Goal: Task Accomplishment & Management: Complete application form

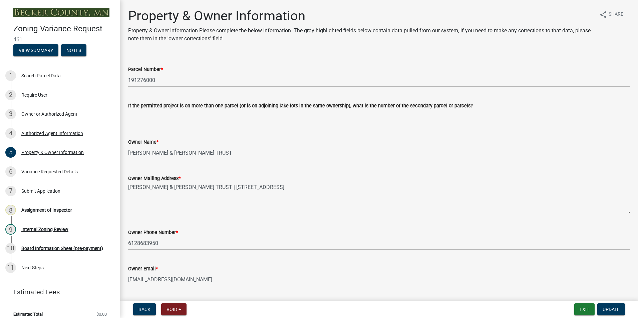
select select "bd6c4c96-e8c1-49bc-ade5-b37215bb1ac6"
select select "2b9210e5-8cac-47c3-9819-0b9c3513b258"
select select "8d5cb961-90f6-4593-998a-e9fa792b70fb"
click at [589, 310] on button "Exit" at bounding box center [585, 310] width 20 height 12
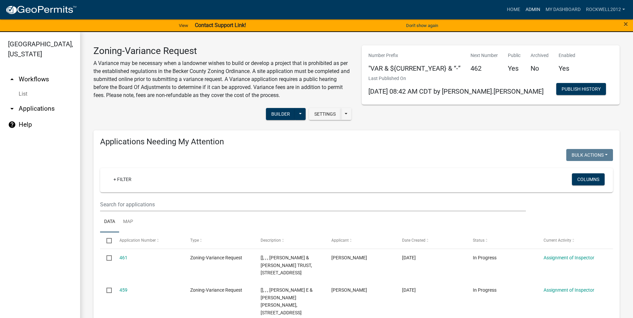
click at [533, 7] on link "Admin" at bounding box center [533, 9] width 20 height 13
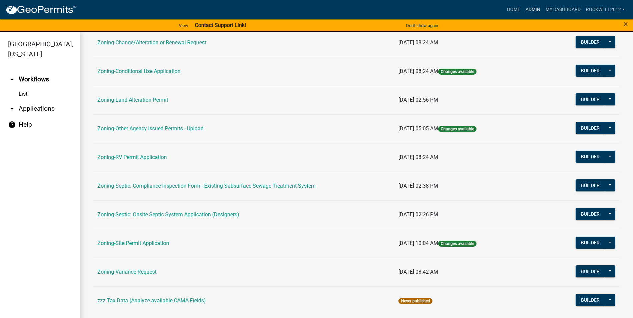
scroll to position [194, 0]
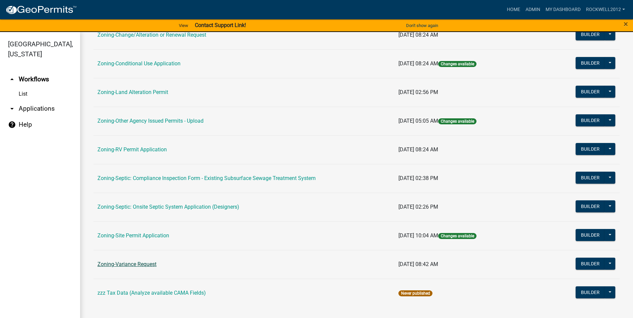
click at [131, 265] on link "Zoning-Variance Request" at bounding box center [126, 264] width 59 height 6
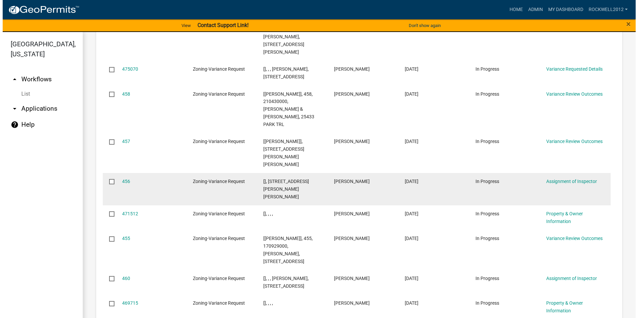
scroll to position [799, 0]
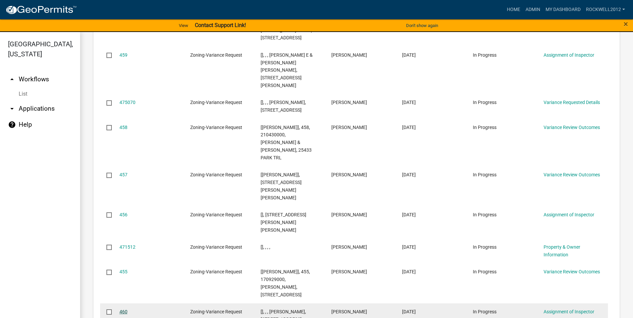
click at [122, 309] on link "460" at bounding box center [124, 311] width 8 height 5
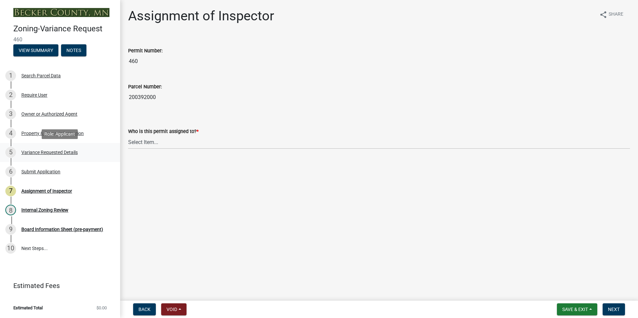
click at [50, 151] on div "Variance Requested Details" at bounding box center [49, 152] width 56 height 5
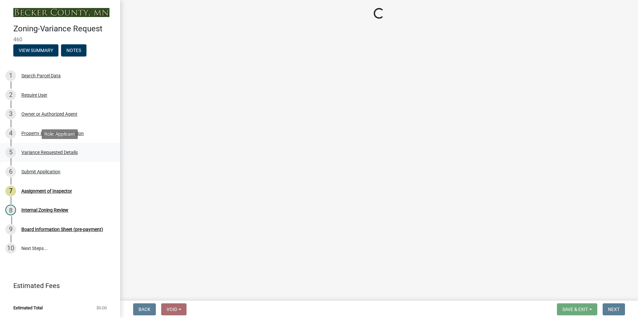
select select "edc6b78d-c029-41a6-a436-e6f76b5f0855"
select select "15bf2cec-1ca8-47a3-85db-999609351cbd"
select select "7b4e921e-23d5-43ad-813a-b7a6ebdae9a4"
select select "bb2b5e43-03c1-4874-9abf-a65f400af928"
select select "8ea3e6c3-8fed-4904-aa20-2f643744aa0c"
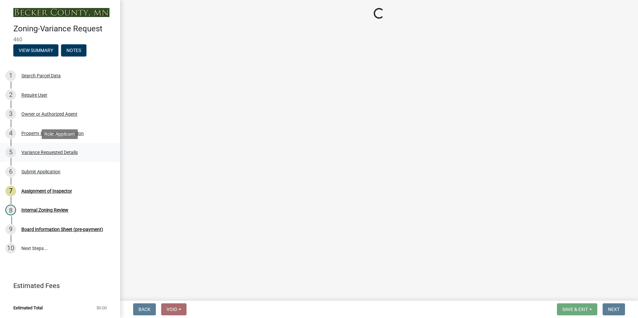
select select "860afd09-da87-482b-bca4-413f5cf53582"
select select "ee8740c3-f4d5-48cf-ad42-c8f7342b480c"
select select "1aa51e34-4f0a-4095-a3f3-287665056048"
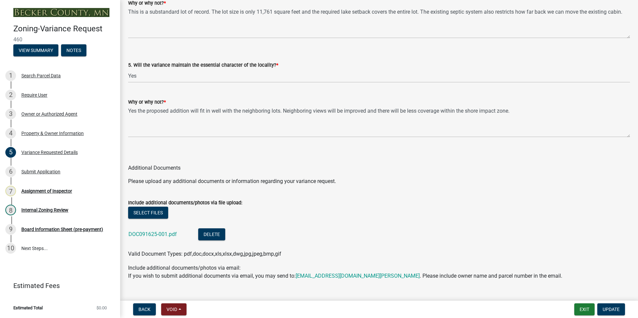
scroll to position [1402, 0]
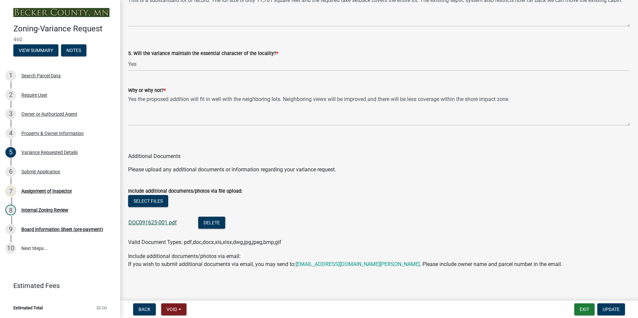
click at [147, 222] on link "DOC091625-001.pdf" at bounding box center [153, 223] width 48 height 6
click at [51, 192] on div "Assignment of Inspector" at bounding box center [46, 191] width 51 height 5
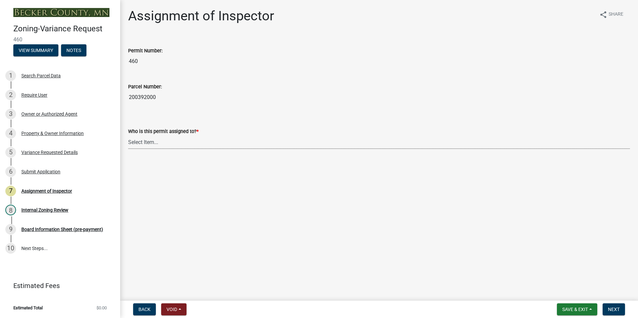
click at [140, 142] on select "Select Item... [PERSON_NAME] [PERSON_NAME] [PERSON_NAME] [PERSON_NAME] [PERSON_…" at bounding box center [379, 143] width 502 height 14
click at [128, 136] on select "Select Item... [PERSON_NAME] [PERSON_NAME] [PERSON_NAME] [PERSON_NAME] [PERSON_…" at bounding box center [379, 143] width 502 height 14
select select "0016247d-12af-40d0-8103-934796a3d230"
click at [616, 309] on span "Next" at bounding box center [614, 309] width 12 height 5
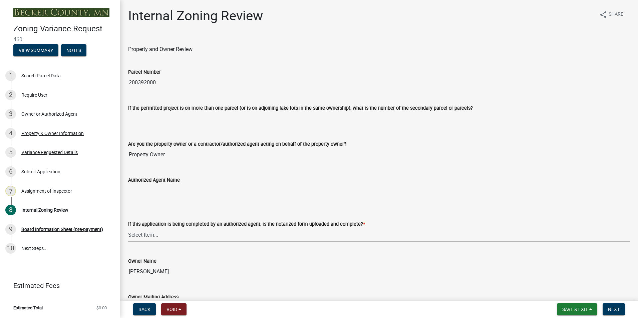
click at [140, 234] on select "Select Item... Yes No N/A" at bounding box center [379, 235] width 502 height 14
click at [128, 228] on select "Select Item... Yes No N/A" at bounding box center [379, 235] width 502 height 14
select select "b64156d9-fa44-4416-bc38-d757b052a9cf"
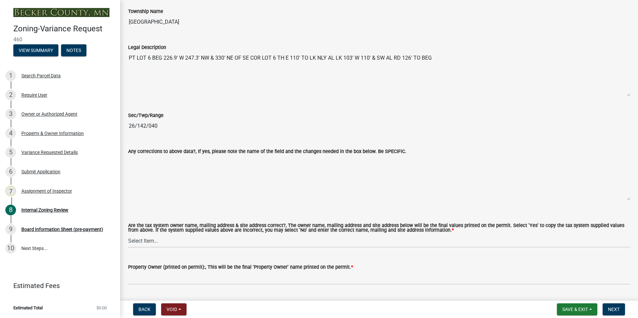
scroll to position [434, 0]
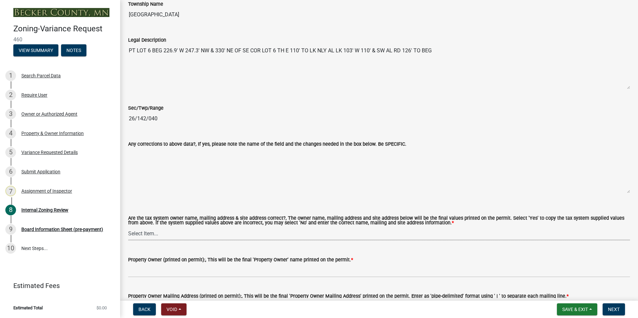
click at [142, 232] on select "Select Item... Yes No" at bounding box center [379, 234] width 502 height 14
click at [128, 227] on select "Select Item... Yes No" at bounding box center [379, 234] width 502 height 14
select select "5f5e855c-21f5-42f8-adf6-1036bf7d34a2"
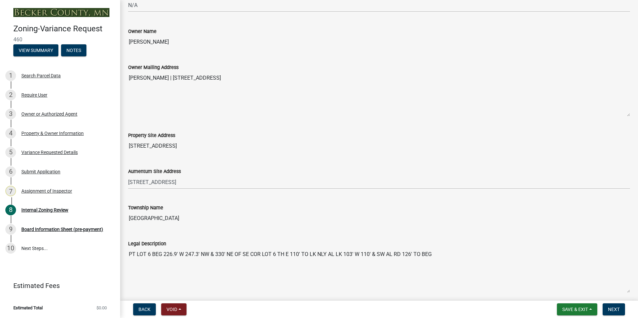
scroll to position [167, 0]
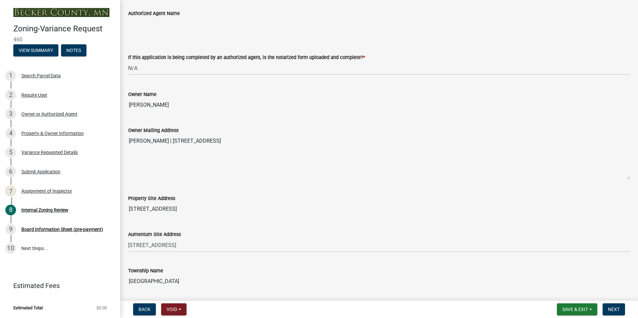
drag, startPoint x: 182, startPoint y: 105, endPoint x: 126, endPoint y: 106, distance: 56.8
click at [126, 106] on div "Owner Name [PERSON_NAME]" at bounding box center [379, 96] width 512 height 31
drag, startPoint x: 126, startPoint y: 106, endPoint x: 141, endPoint y: 106, distance: 15.4
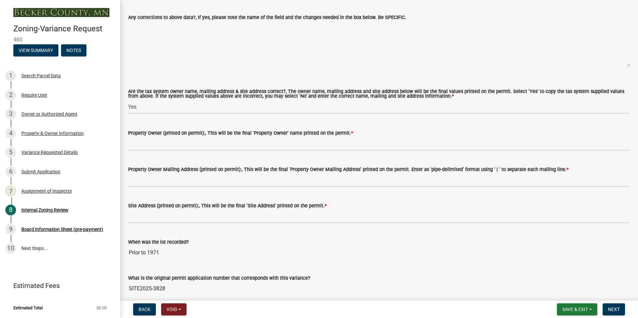
scroll to position [601, 0]
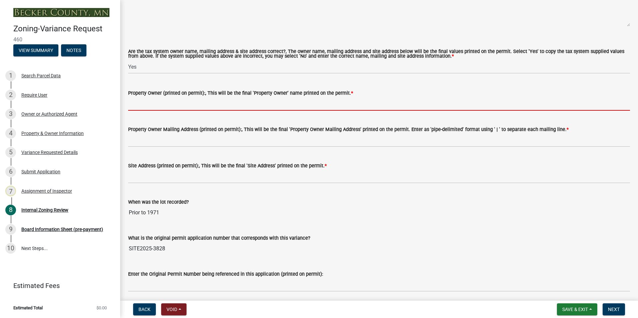
paste input "[PERSON_NAME]"
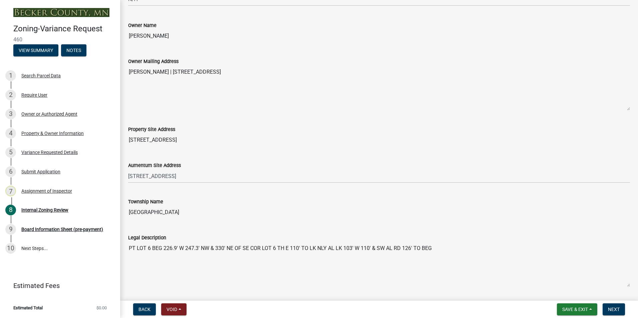
scroll to position [234, 0]
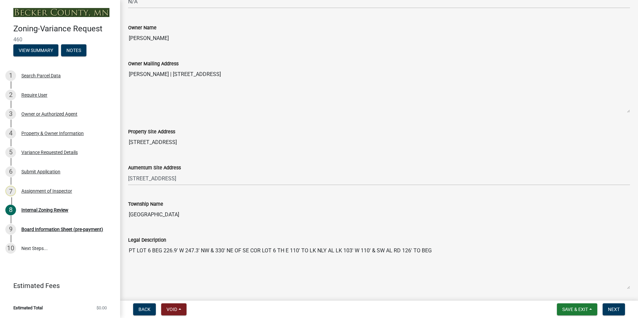
type input "[PERSON_NAME]"
drag, startPoint x: 297, startPoint y: 73, endPoint x: 182, endPoint y: 76, distance: 115.2
click at [182, 76] on textarea "[PERSON_NAME] | [STREET_ADDRESS]" at bounding box center [379, 90] width 502 height 45
drag, startPoint x: 182, startPoint y: 76, endPoint x: 194, endPoint y: 74, distance: 12.8
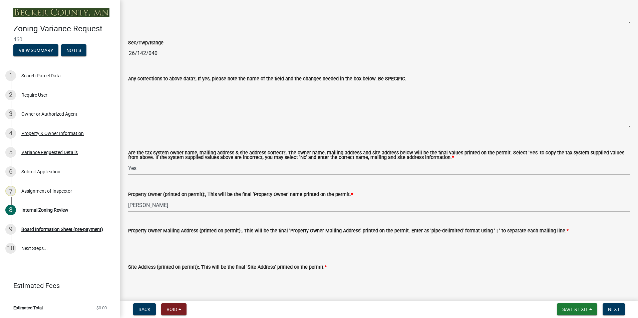
scroll to position [501, 0]
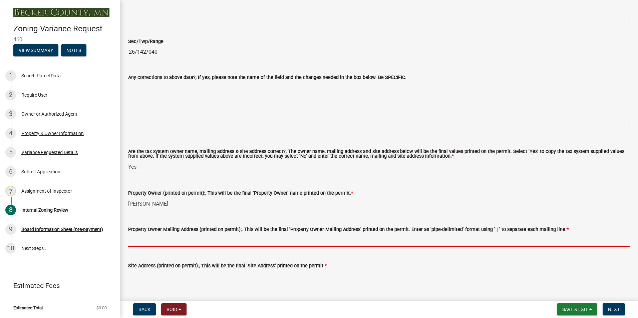
paste input "[STREET_ADDRESS]"
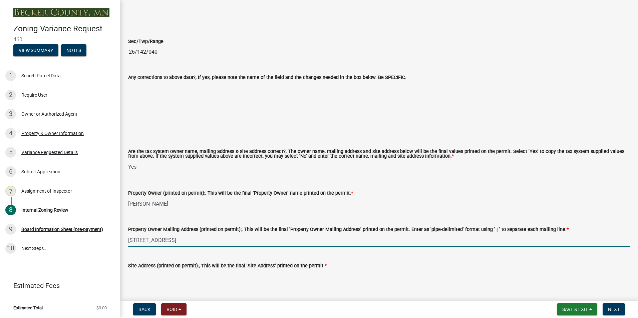
click at [176, 240] on input "[STREET_ADDRESS]" at bounding box center [379, 241] width 502 height 14
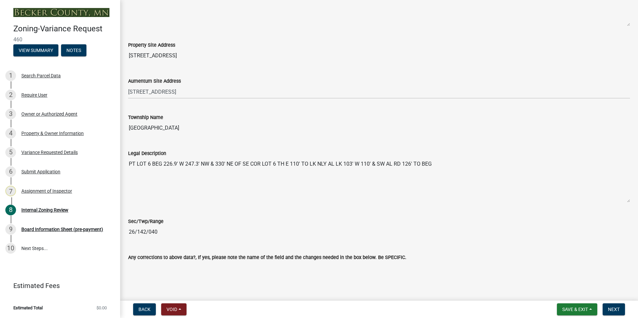
scroll to position [300, 0]
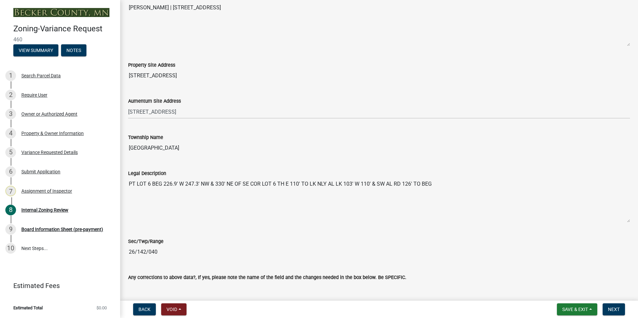
type input "[STREET_ADDRESS]"
drag, startPoint x: 175, startPoint y: 73, endPoint x: 128, endPoint y: 81, distance: 47.9
click at [128, 81] on div "Property Site Address [STREET_ADDRESS]" at bounding box center [379, 67] width 512 height 31
drag, startPoint x: 128, startPoint y: 81, endPoint x: 134, endPoint y: 78, distance: 6.8
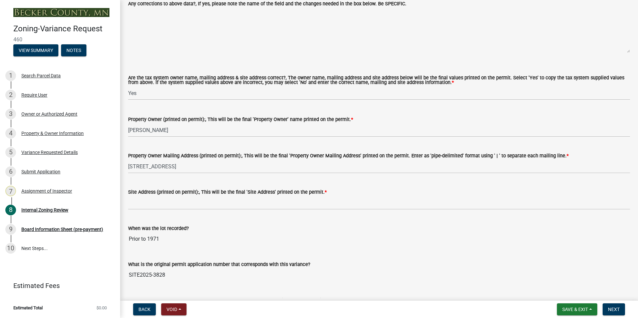
scroll to position [601, 0]
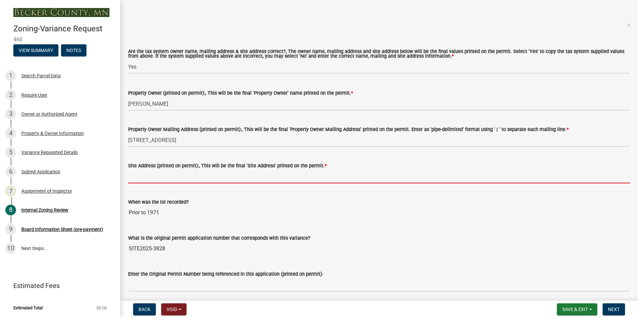
paste input "[STREET_ADDRESS]"
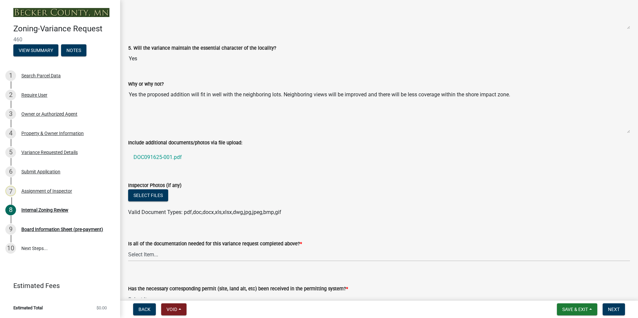
scroll to position [2270, 0]
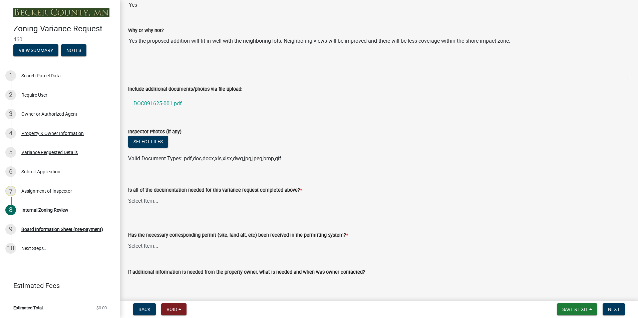
type input "[STREET_ADDRESS]"
click at [144, 202] on select "Select Item... Yes No" at bounding box center [379, 201] width 502 height 14
click at [128, 195] on select "Select Item... Yes No" at bounding box center [379, 201] width 502 height 14
select select "b8aebb6b-597c-43cf-abfc-7c5f20ed0157"
click at [138, 250] on select "Select Item... Yes No" at bounding box center [379, 246] width 502 height 14
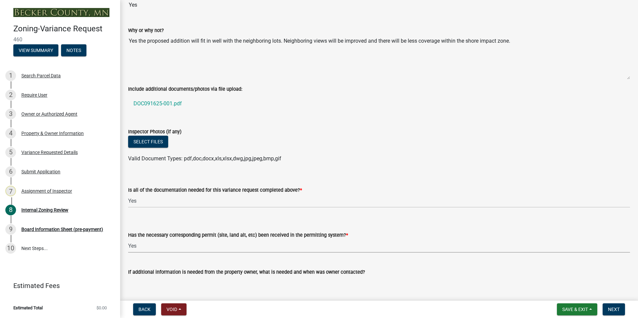
click at [128, 240] on select "Select Item... Yes No" at bounding box center [379, 246] width 502 height 14
select select "72196157-b4c8-4cec-9ec1-b72dcd6934d7"
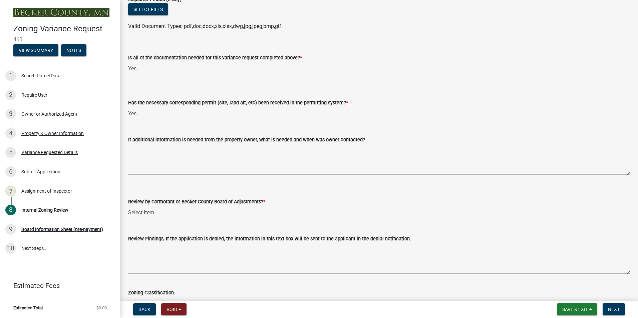
scroll to position [2404, 0]
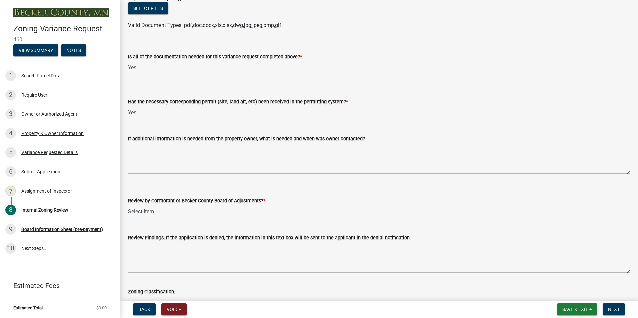
click at [141, 212] on select "Select Item... Becker County Board of Adjustments Cormorant Board of Adjustments" at bounding box center [379, 212] width 502 height 14
click at [128, 205] on select "Select Item... Becker County Board of Adjustments Cormorant Board of Adjustments" at bounding box center [379, 212] width 502 height 14
select select "2f26a2b3-76d0-4d49-8911-af712b8c1733"
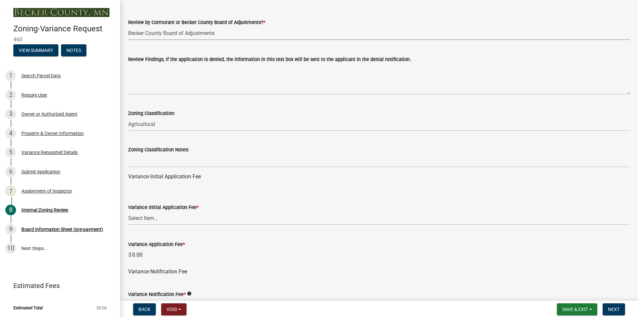
scroll to position [2604, 0]
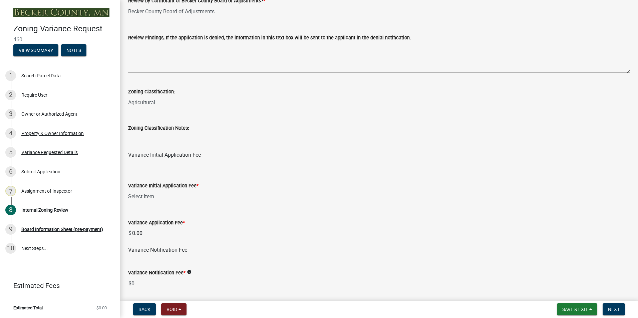
click at [146, 197] on select "Select Item... Agricultural or Residential: $200 Commercial or Industrial: $300" at bounding box center [379, 197] width 502 height 14
click at [128, 190] on select "Select Item... Agricultural or Residential: $200 Commercial or Industrial: $300" at bounding box center [379, 197] width 502 height 14
select select "901a76ad-31ef-422f-92de-172bc495cbc8"
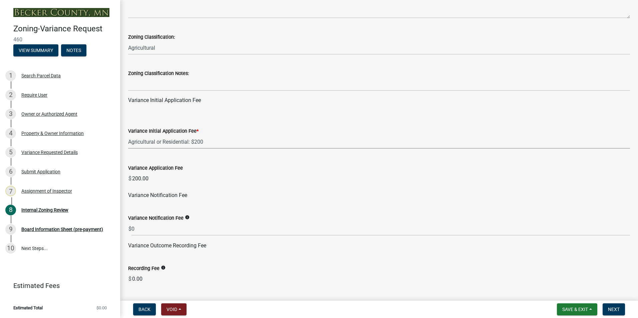
scroll to position [2671, 0]
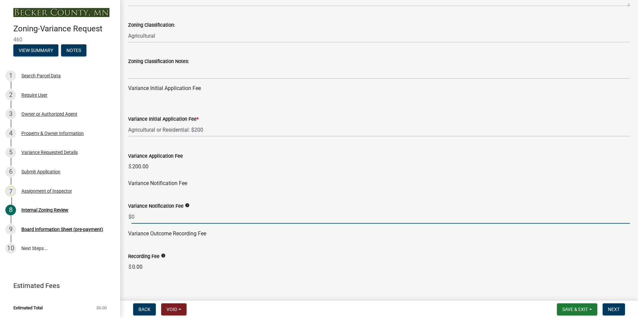
click at [138, 216] on input "0" at bounding box center [381, 217] width 499 height 14
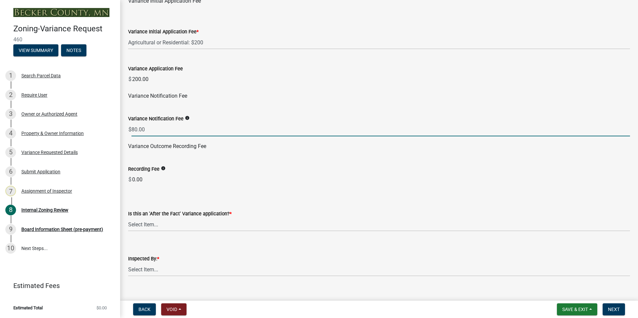
scroll to position [2804, 0]
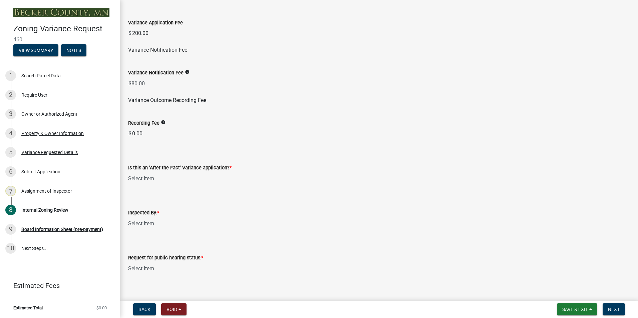
type input "80.00"
click at [139, 177] on select "Select Item... Yes No" at bounding box center [379, 179] width 502 height 14
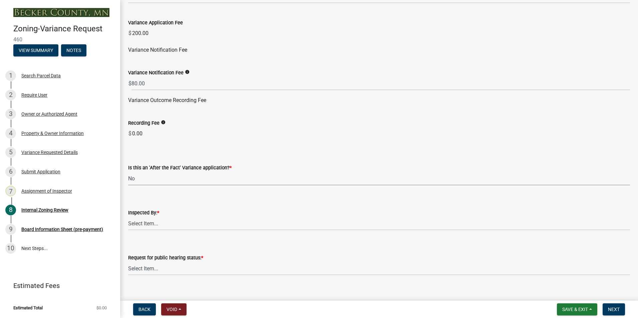
click at [128, 172] on select "Select Item... Yes No" at bounding box center [379, 179] width 502 height 14
select select "dde1c2ec-1cb4-4ca2-89d6-22d65f04e2eb"
click at [135, 224] on select "Select Item... [PERSON_NAME] [PERSON_NAME] [PERSON_NAME] [PERSON_NAME] [PERSON_…" at bounding box center [379, 224] width 502 height 14
click at [128, 217] on select "Select Item... [PERSON_NAME] [PERSON_NAME] [PERSON_NAME] [PERSON_NAME] [PERSON_…" at bounding box center [379, 224] width 502 height 14
select select "0016247d-12af-40d0-8103-934796a3d230"
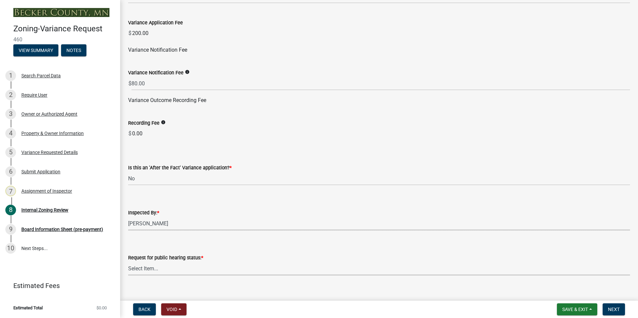
click at [140, 267] on select "Select Item... Accepted Denied" at bounding box center [379, 269] width 502 height 14
click at [128, 262] on select "Select Item... Accepted Denied" at bounding box center [379, 269] width 502 height 14
select select "515e955d-540a-4f4d-a84a-4e14a5483136"
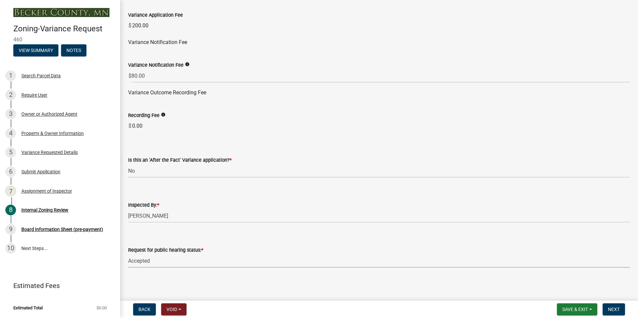
scroll to position [2814, 0]
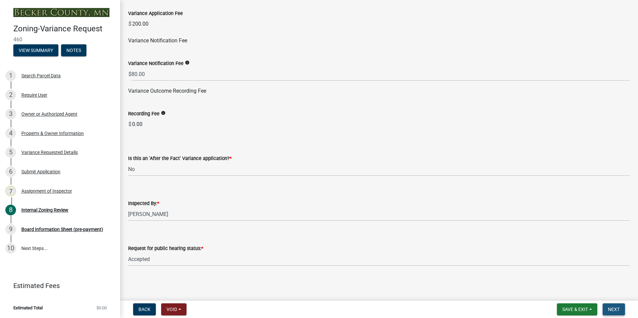
click at [612, 308] on span "Next" at bounding box center [614, 309] width 12 height 5
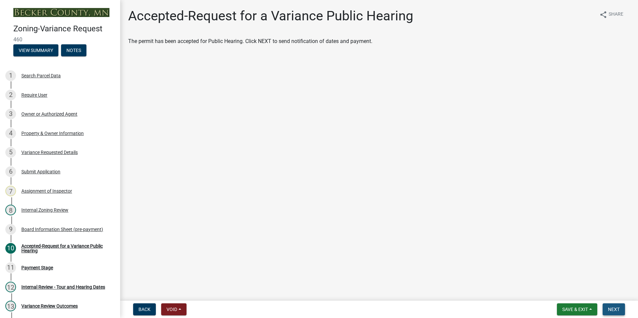
click at [610, 311] on span "Next" at bounding box center [614, 309] width 12 height 5
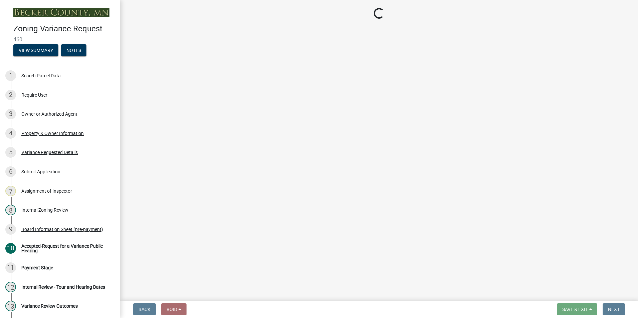
select select "3: 3"
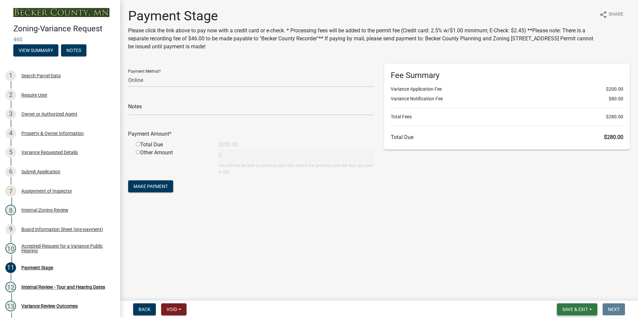
click at [572, 310] on span "Save & Exit" at bounding box center [575, 309] width 26 height 5
click at [560, 274] on button "Save" at bounding box center [570, 276] width 53 height 16
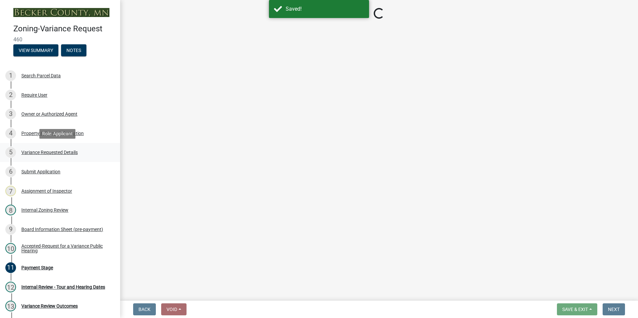
select select "3: 3"
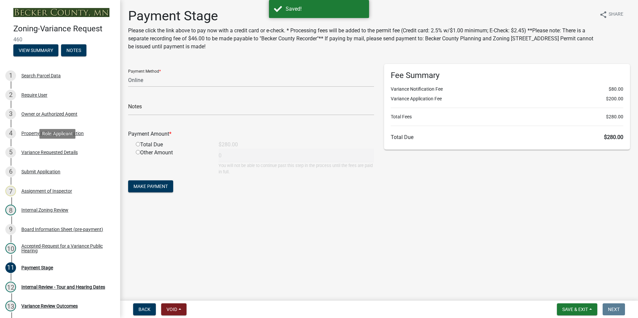
click at [48, 153] on div "Variance Requested Details" at bounding box center [49, 152] width 56 height 5
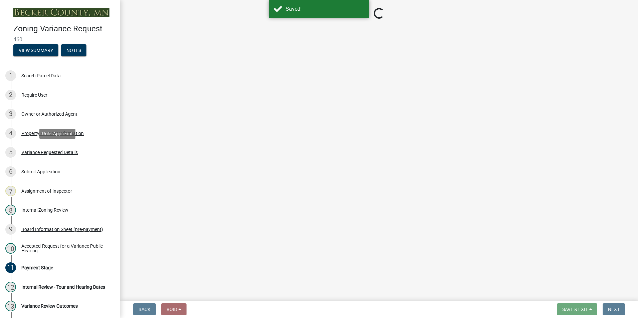
select select "edc6b78d-c029-41a6-a436-e6f76b5f0855"
select select "15bf2cec-1ca8-47a3-85db-999609351cbd"
select select "7b4e921e-23d5-43ad-813a-b7a6ebdae9a4"
select select "bb2b5e43-03c1-4874-9abf-a65f400af928"
select select "8ea3e6c3-8fed-4904-aa20-2f643744aa0c"
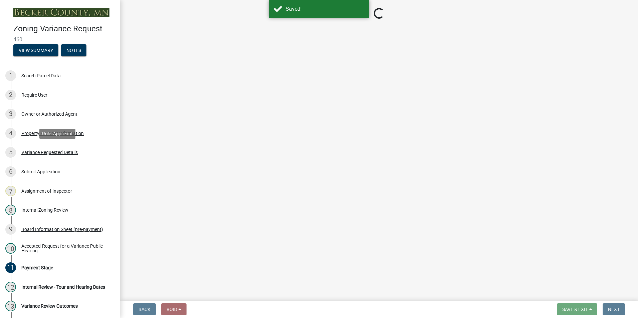
select select "860afd09-da87-482b-bca4-413f5cf53582"
select select "ee8740c3-f4d5-48cf-ad42-c8f7342b480c"
select select "1aa51e34-4f0a-4095-a3f3-287665056048"
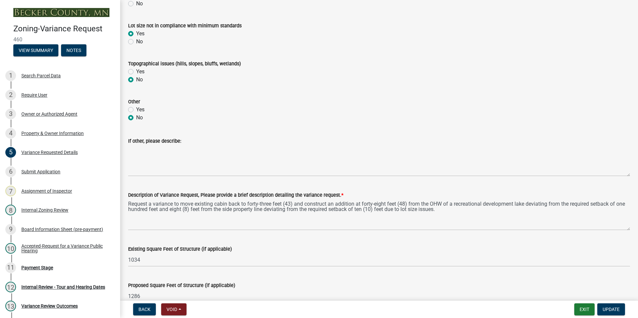
scroll to position [401, 0]
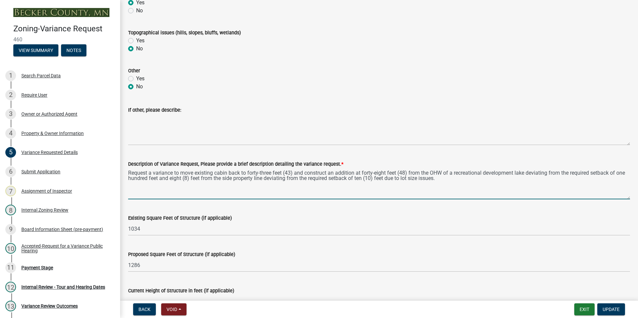
drag, startPoint x: 450, startPoint y: 180, endPoint x: 126, endPoint y: 172, distance: 324.2
click at [126, 172] on div "Description of Variance Request, Please provide a brief description detailing t…" at bounding box center [379, 175] width 512 height 49
